Goal: Task Accomplishment & Management: Use online tool/utility

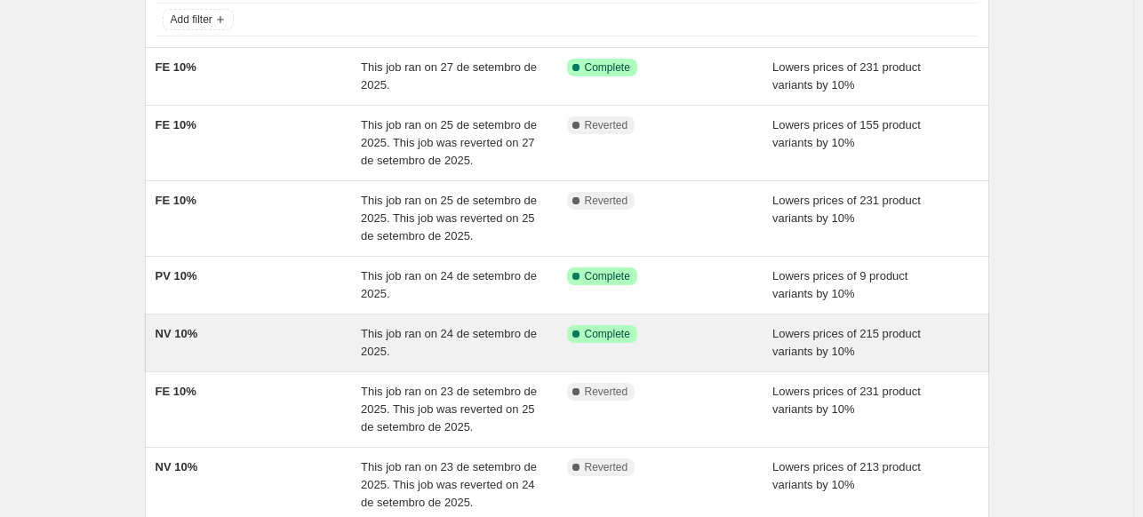
scroll to position [178, 0]
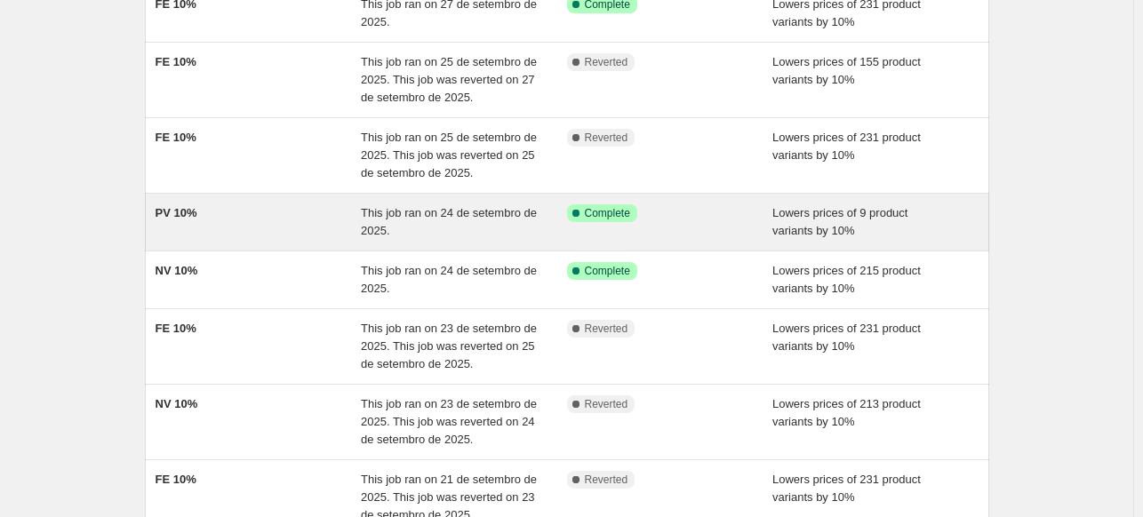
click at [259, 221] on div "PV 10%" at bounding box center [258, 222] width 206 height 36
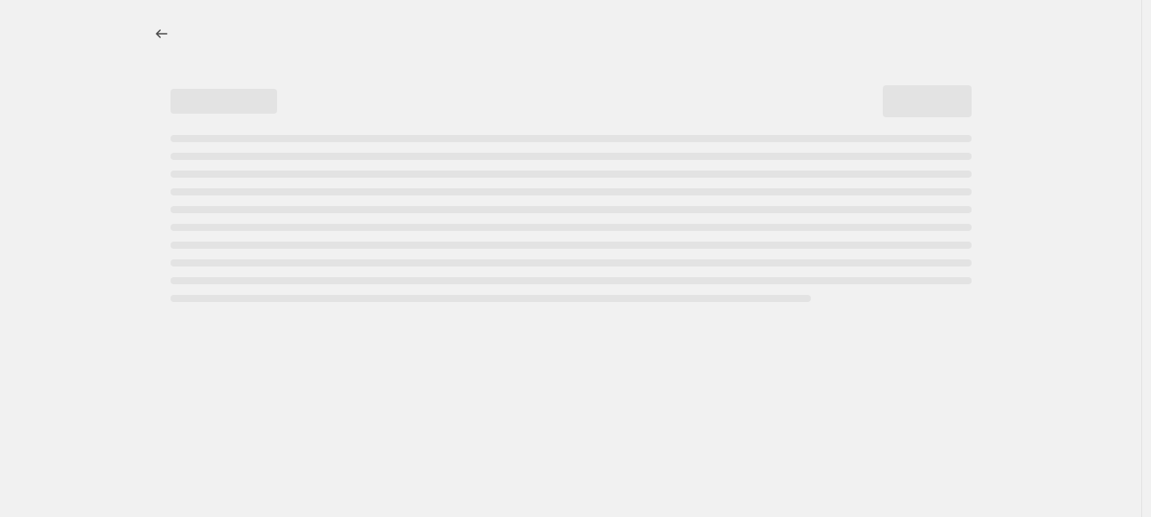
select select "percentage"
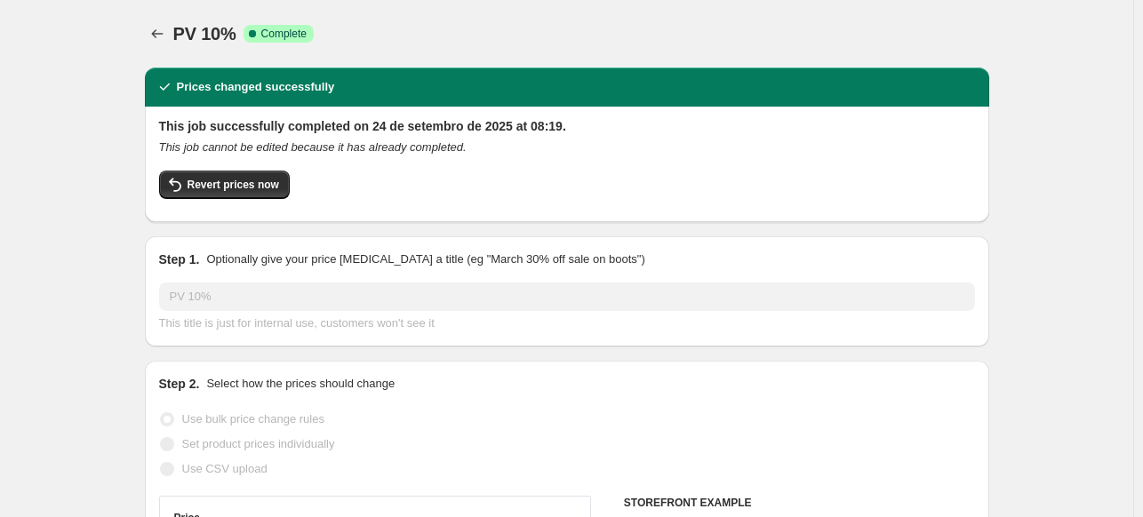
select select "collection"
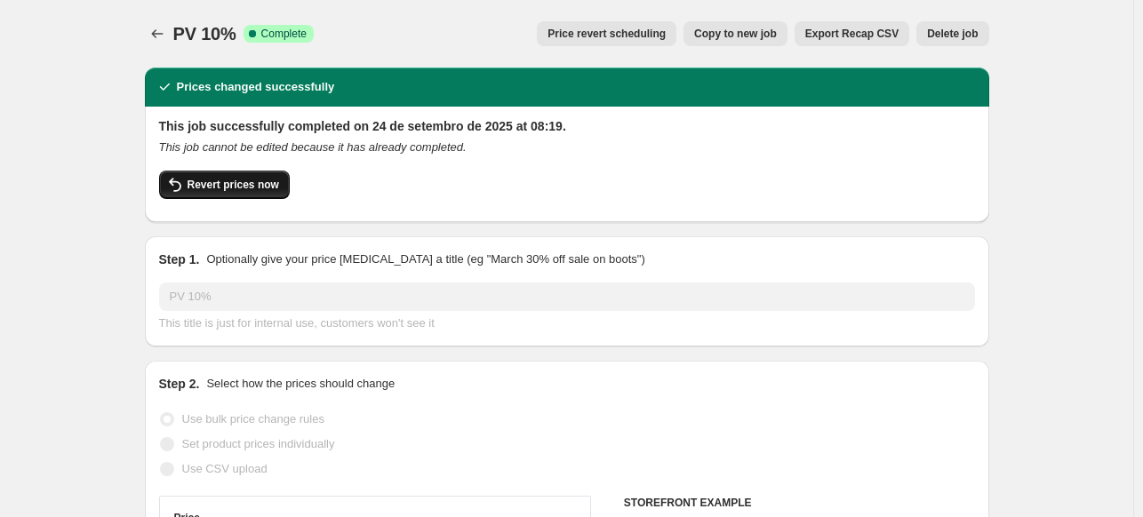
click at [227, 182] on span "Revert prices now" at bounding box center [233, 185] width 92 height 14
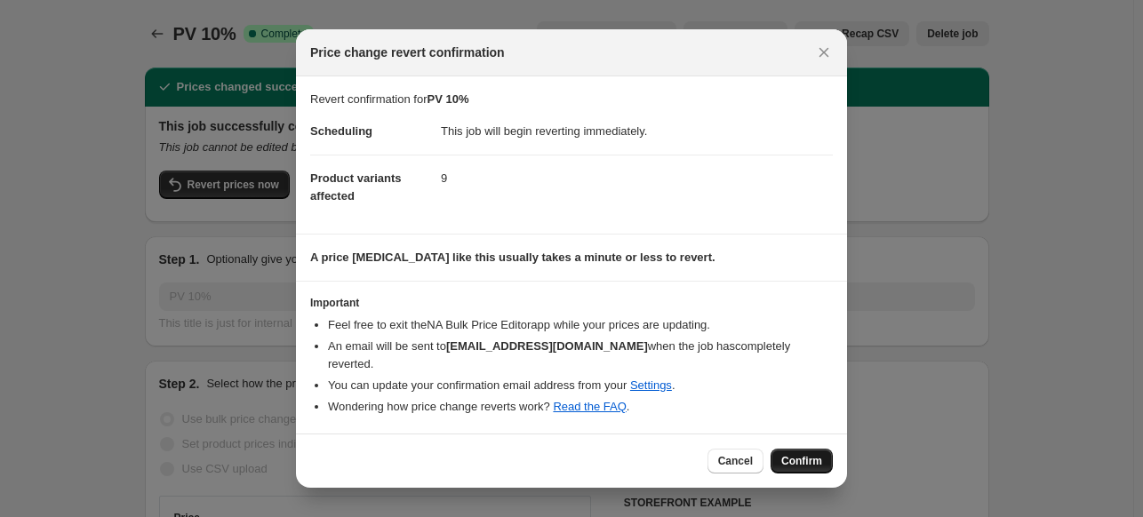
click at [808, 454] on span "Confirm" at bounding box center [801, 461] width 41 height 14
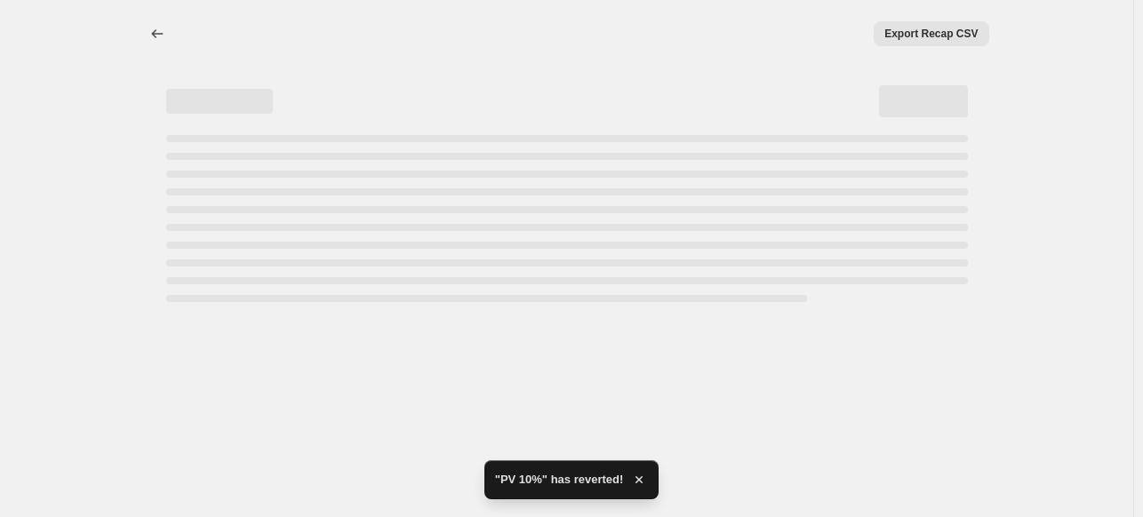
select select "percentage"
select select "collection"
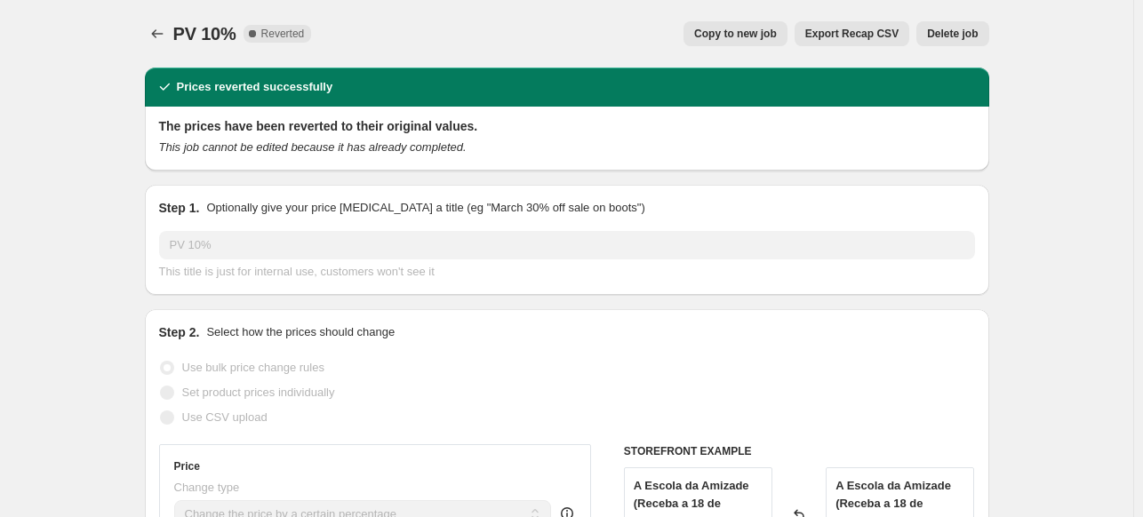
click at [754, 29] on span "Copy to new job" at bounding box center [735, 34] width 83 height 14
select select "percentage"
select select "collection"
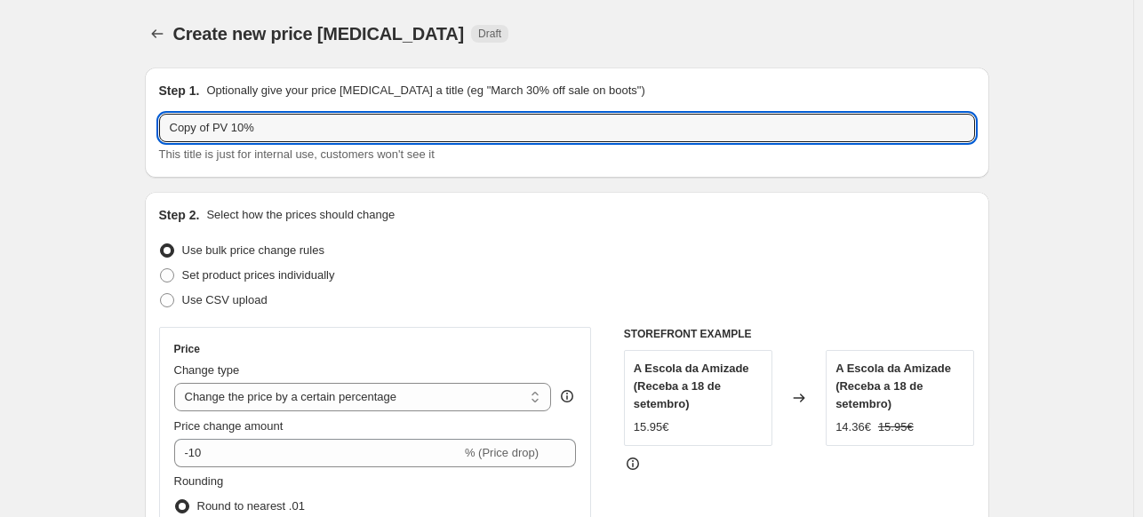
drag, startPoint x: 219, startPoint y: 127, endPoint x: 139, endPoint y: 138, distance: 81.5
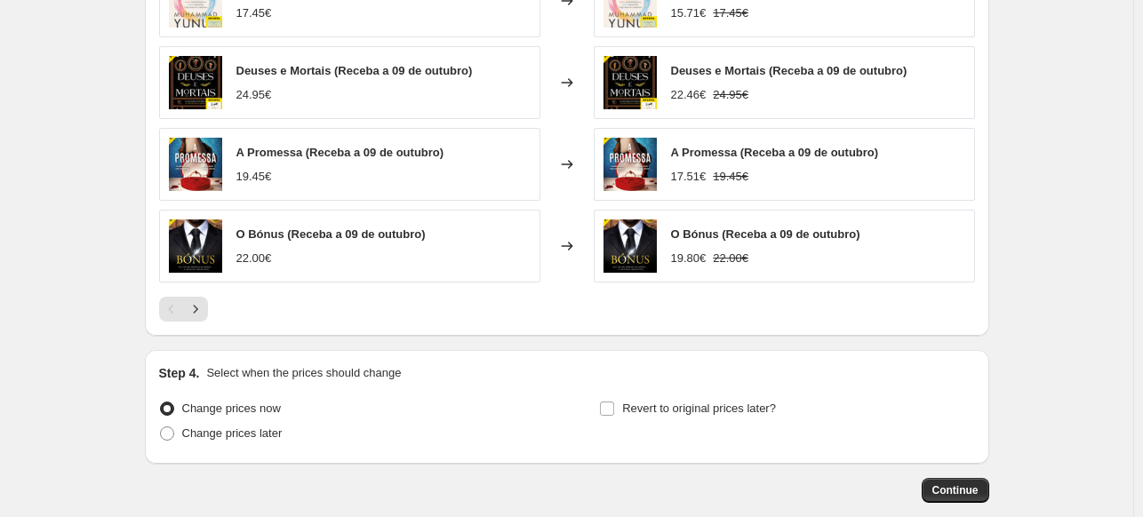
scroll to position [1445, 0]
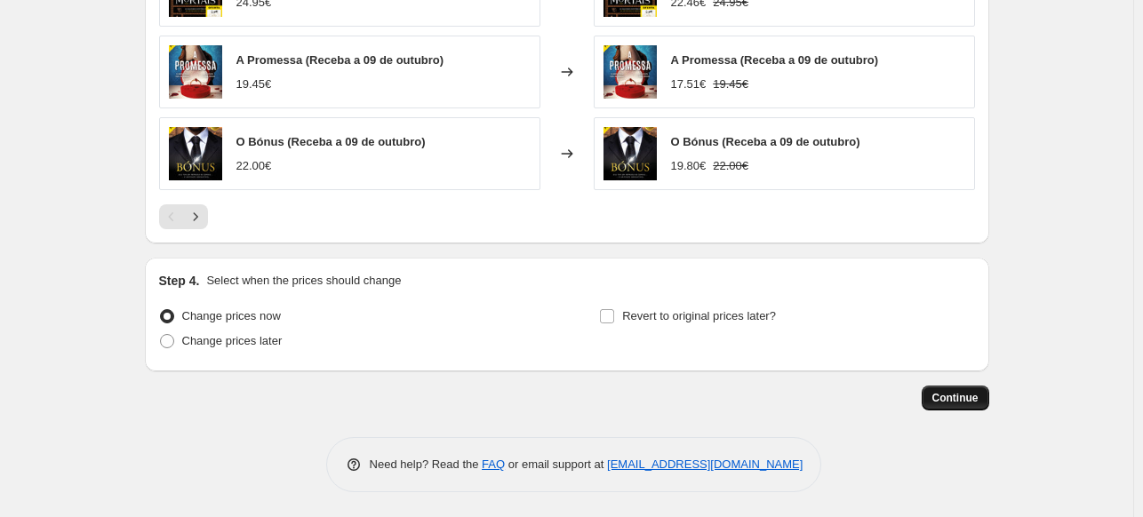
type input "PV 10%"
click at [960, 402] on span "Continue" at bounding box center [955, 398] width 46 height 14
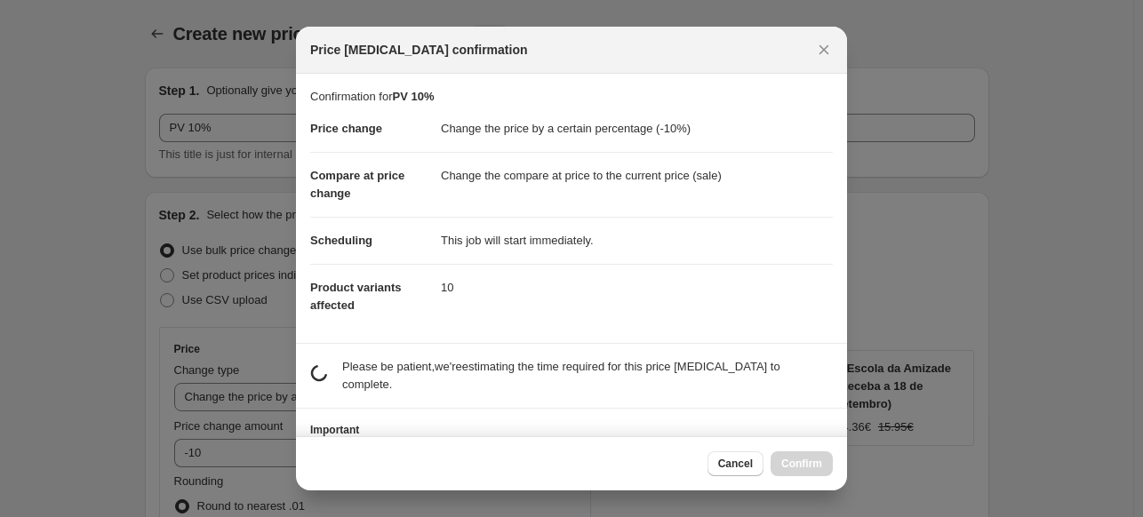
scroll to position [0, 0]
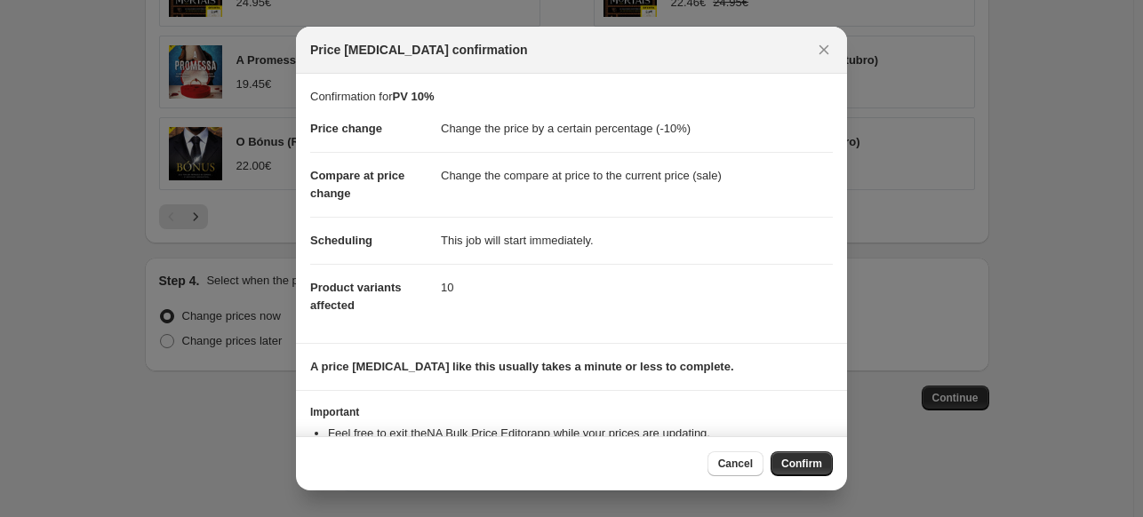
click at [819, 466] on span "Confirm" at bounding box center [801, 464] width 41 height 14
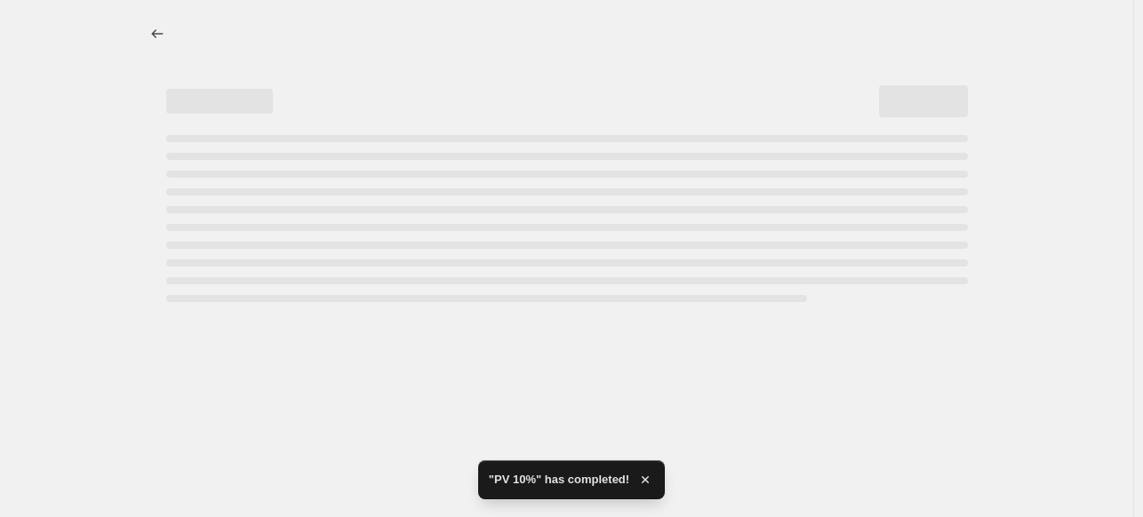
select select "percentage"
select select "collection"
